Goal: Task Accomplishment & Management: Manage account settings

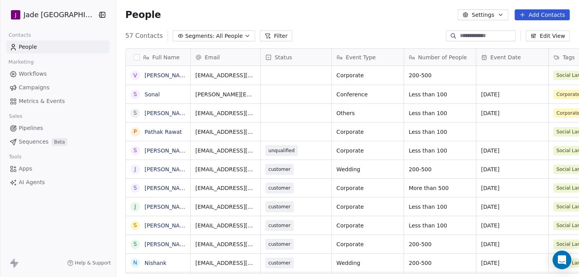
scroll to position [238, 467]
click at [48, 15] on html "[PERSON_NAME] Mumbai Contacts People Marketing Workflows Campaigns Metrics & Ev…" at bounding box center [289, 138] width 579 height 277
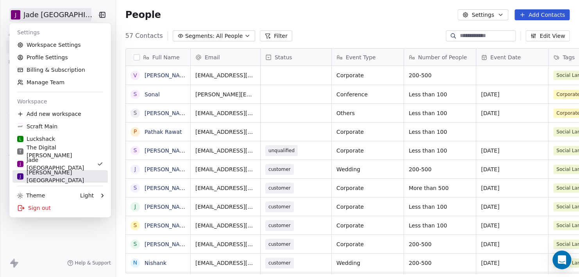
click at [45, 179] on div "[PERSON_NAME][GEOGRAPHIC_DATA]" at bounding box center [60, 177] width 86 height 16
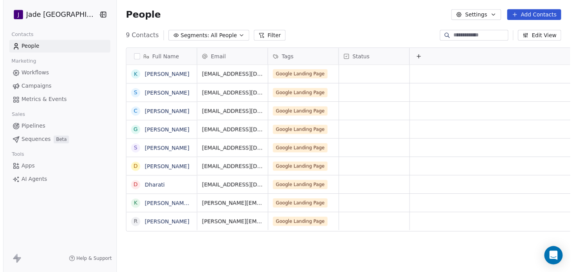
scroll to position [238, 467]
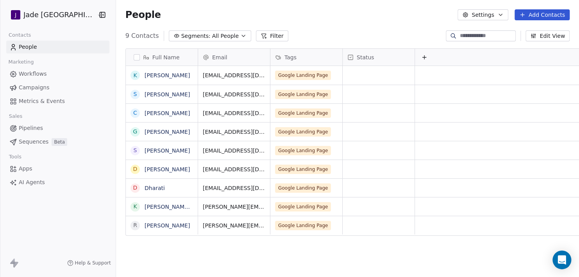
click at [32, 57] on span "Marketing" at bounding box center [21, 62] width 32 height 12
click at [32, 46] on span "People" at bounding box center [28, 47] width 18 height 8
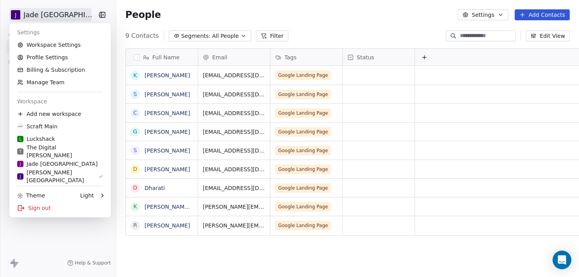
click at [76, 18] on html "[PERSON_NAME] Mumbai Contacts People Marketing Workflows Campaigns Metrics & Ev…" at bounding box center [289, 138] width 579 height 277
click at [46, 80] on link "Manage Team" at bounding box center [60, 82] width 95 height 13
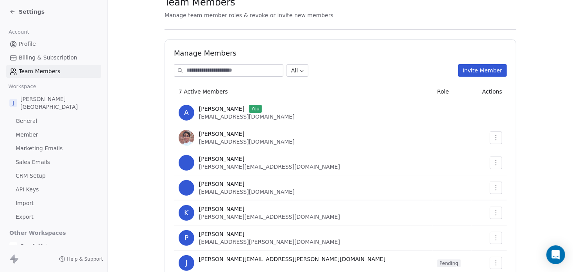
scroll to position [61, 0]
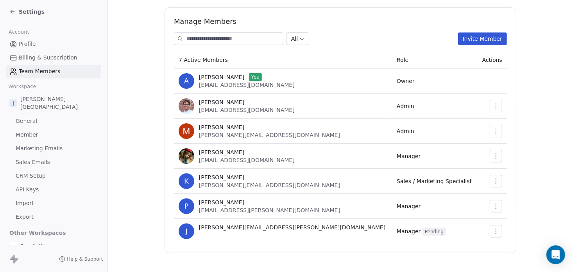
click at [501, 233] on td at bounding box center [492, 230] width 30 height 25
click at [501, 232] on td at bounding box center [492, 230] width 30 height 25
click at [497, 231] on icon "button" at bounding box center [496, 231] width 6 height 6
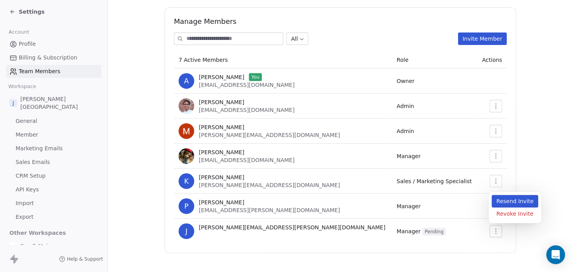
click at [505, 198] on div "Resend Invite" at bounding box center [515, 201] width 47 height 13
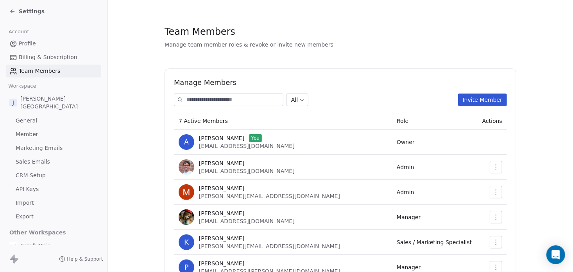
scroll to position [0, 0]
click at [44, 99] on span "[PERSON_NAME][GEOGRAPHIC_DATA]" at bounding box center [59, 103] width 78 height 16
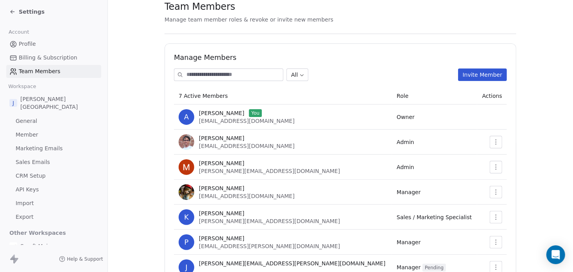
scroll to position [39, 0]
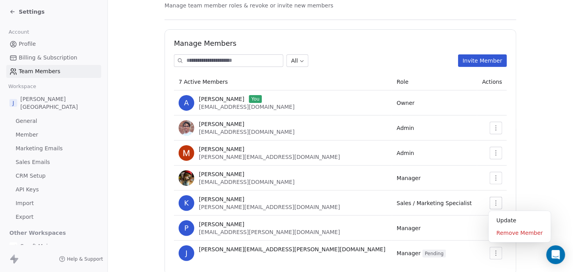
click at [494, 204] on icon "button" at bounding box center [496, 203] width 6 height 6
click at [513, 219] on div "Update" at bounding box center [520, 220] width 56 height 13
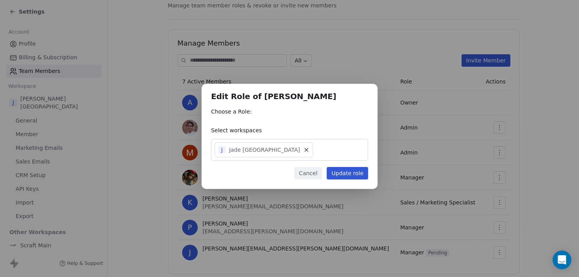
click at [304, 175] on button "Cancel" at bounding box center [308, 173] width 28 height 13
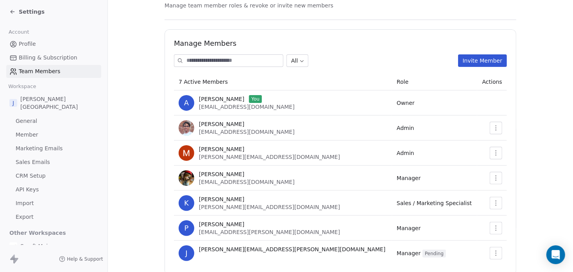
click at [500, 226] on button "button" at bounding box center [496, 228] width 13 height 13
click at [502, 242] on div "Update" at bounding box center [520, 245] width 56 height 13
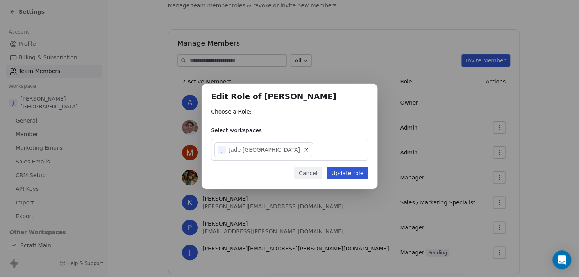
click at [322, 152] on div "J Jade [GEOGRAPHIC_DATA]" at bounding box center [289, 150] width 157 height 22
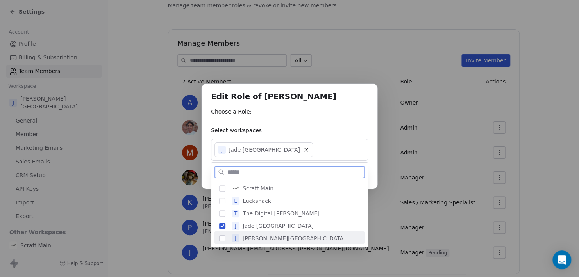
click at [269, 240] on span "[PERSON_NAME][GEOGRAPHIC_DATA]" at bounding box center [294, 239] width 103 height 8
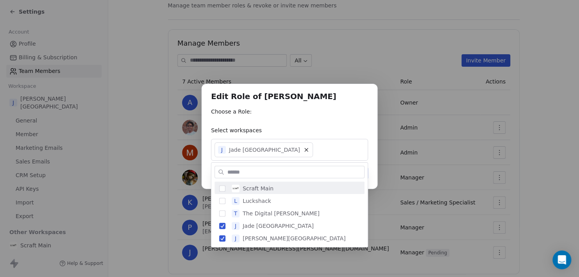
click at [365, 120] on div "Edit Role of [PERSON_NAME] Choose a Role: Select workspaces [PERSON_NAME] Mumba…" at bounding box center [289, 139] width 579 height 134
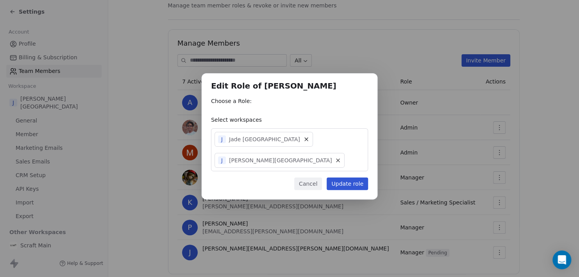
click at [345, 178] on button "Update role" at bounding box center [347, 184] width 41 height 13
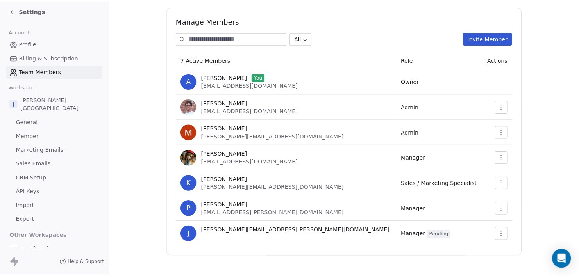
scroll to position [0, 0]
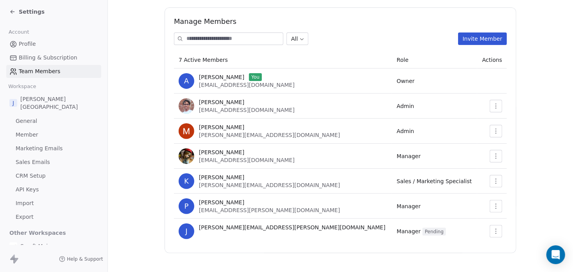
click at [20, 9] on span "Settings" at bounding box center [32, 12] width 26 height 8
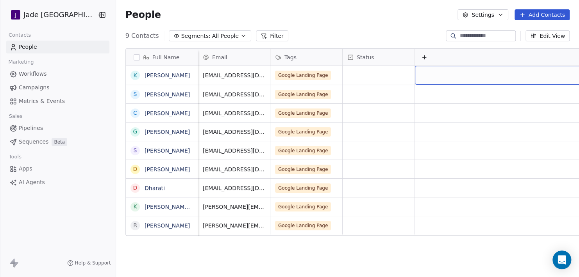
scroll to position [0, 6]
click at [548, 37] on button "Edit View" at bounding box center [548, 35] width 44 height 11
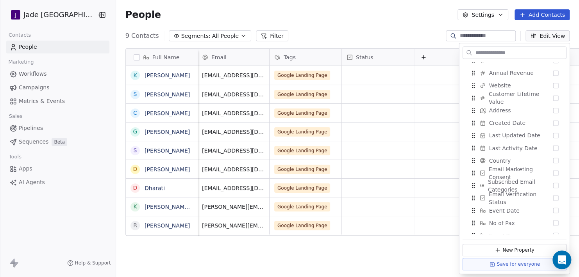
scroll to position [215, 0]
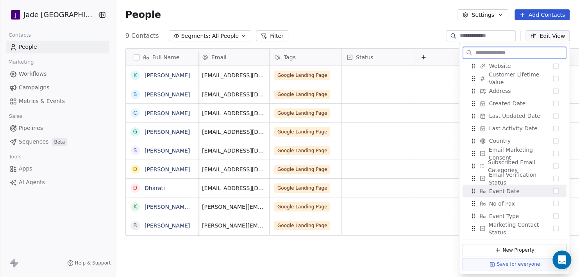
click at [553, 191] on button "Suggestions" at bounding box center [555, 190] width 5 height 5
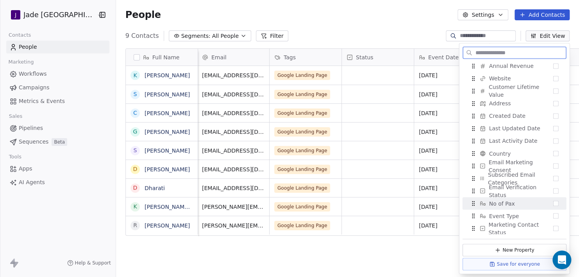
click at [553, 201] on button "Suggestions" at bounding box center [555, 203] width 5 height 5
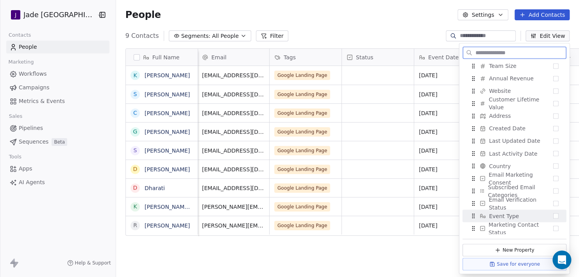
click at [553, 218] on button "Suggestions" at bounding box center [555, 215] width 5 height 5
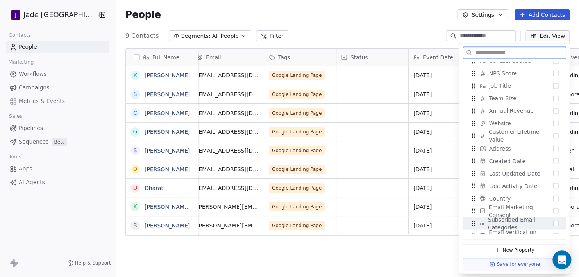
scroll to position [176, 0]
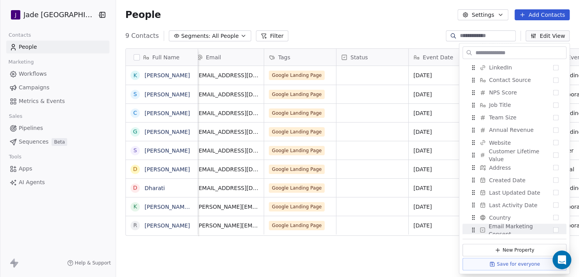
click at [407, 250] on div "Full Name K [PERSON_NAME] S [PERSON_NAME] C [PERSON_NAME] G [PERSON_NAME] S [PE…" at bounding box center [347, 164] width 463 height 244
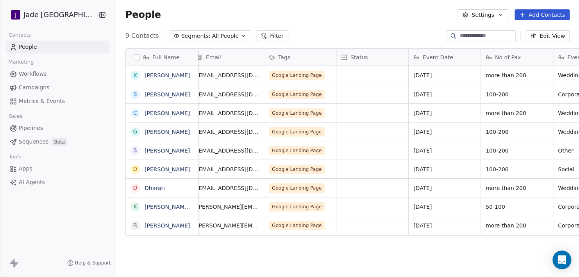
click at [551, 30] on div "9 Contacts Segments: All People Filter Edit View" at bounding box center [347, 36] width 463 height 13
click at [548, 38] on button "Edit View" at bounding box center [548, 35] width 44 height 11
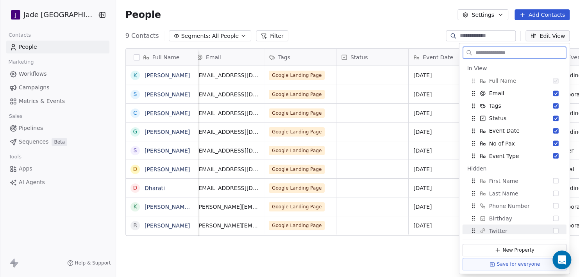
click at [513, 263] on button "Save for everyone" at bounding box center [514, 264] width 104 height 13
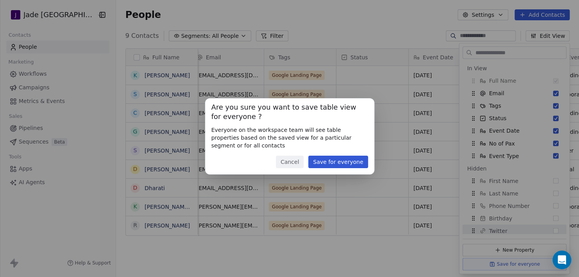
click at [352, 157] on button "Save for everyone" at bounding box center [337, 162] width 59 height 13
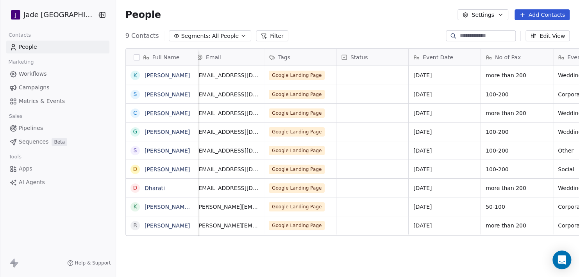
scroll to position [0, 6]
